Goal: Task Accomplishment & Management: Use online tool/utility

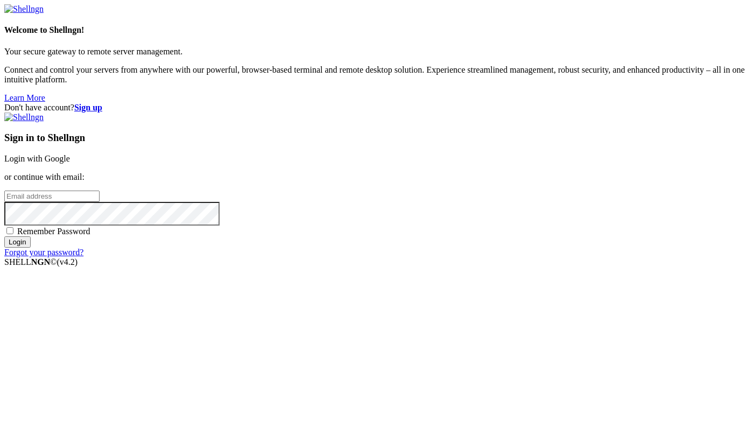
click at [70, 160] on link "Login with Google" at bounding box center [37, 158] width 66 height 9
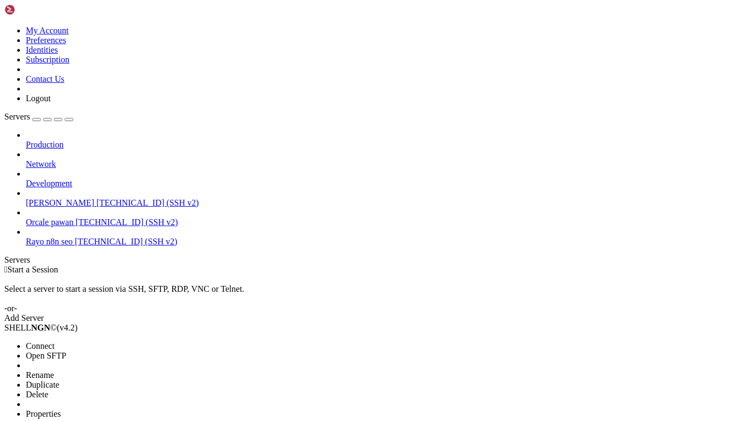
click at [105, 341] on li "Connect" at bounding box center [75, 346] width 98 height 10
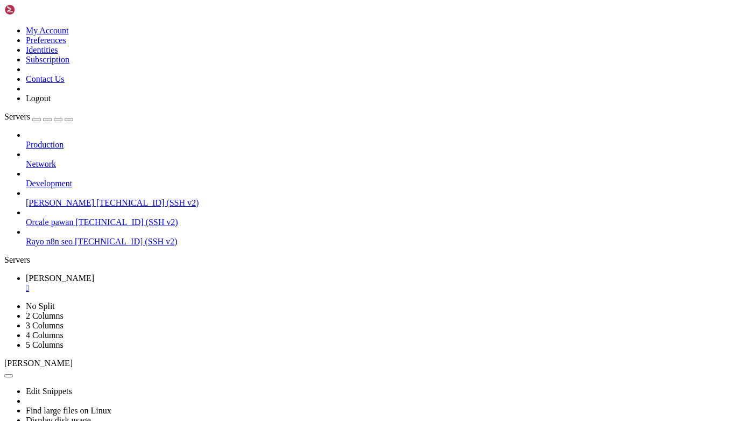
scroll to position [1154, 0]
drag, startPoint x: 267, startPoint y: 663, endPoint x: 687, endPoint y: 489, distance: 455.1
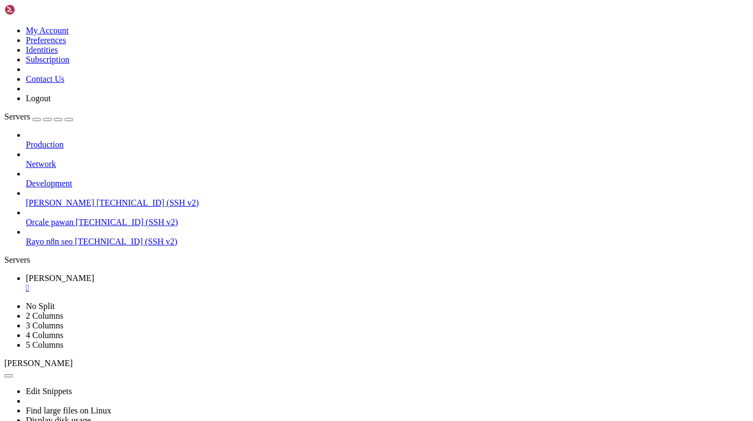
scroll to position [3382, 0]
click at [668, 368] on div "Edit Snippets Find large files on Linux Display disk usage Extract tar file Vie…" at bounding box center [376, 416] width 744 height 96
